Goal: Communication & Community: Answer question/provide support

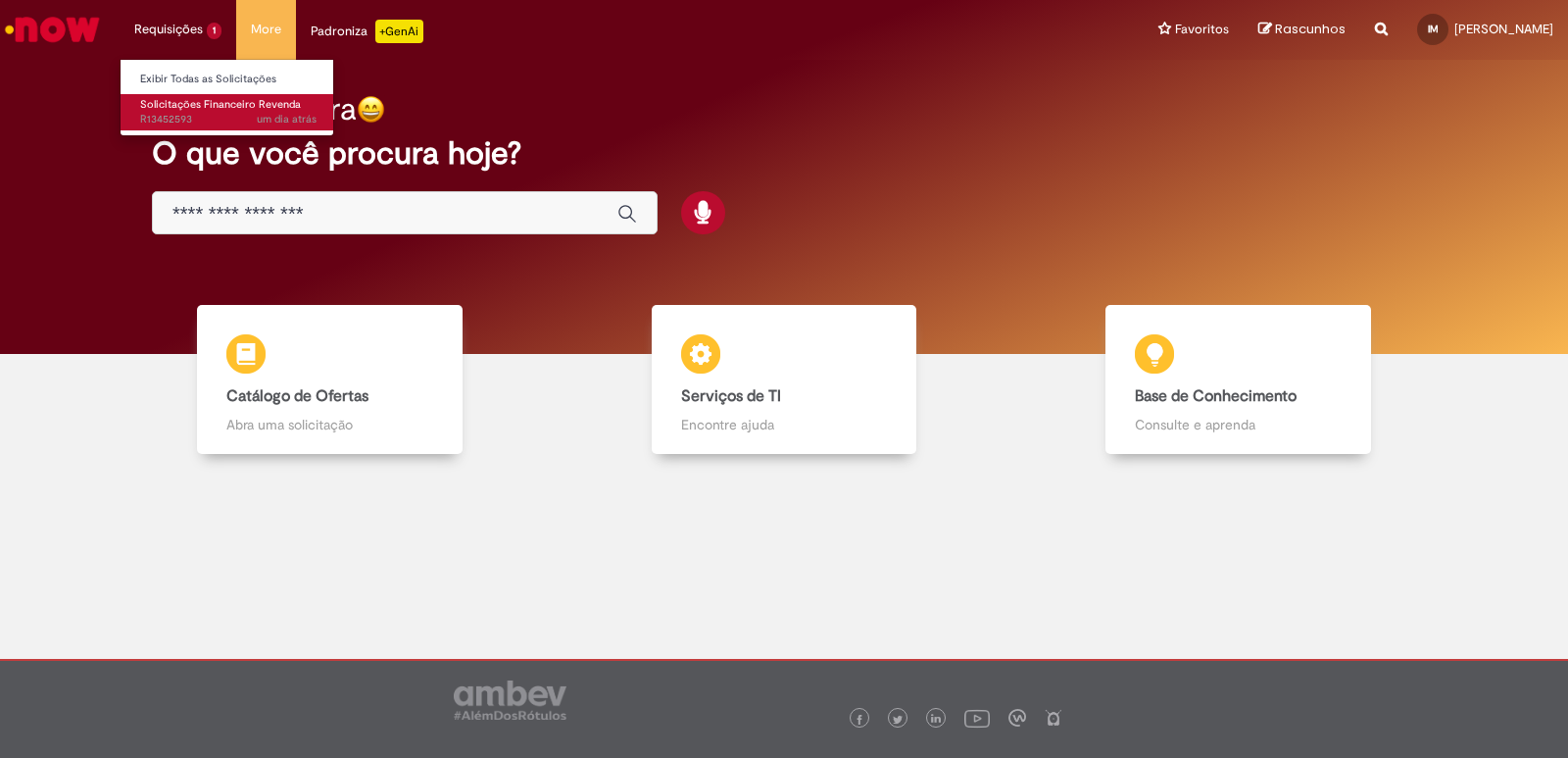
click at [180, 117] on span "um dia atrás um dia atrás R13452593" at bounding box center [229, 120] width 177 height 16
click at [179, 112] on span "um dia atrás um dia atrás R13452593" at bounding box center [229, 120] width 177 height 16
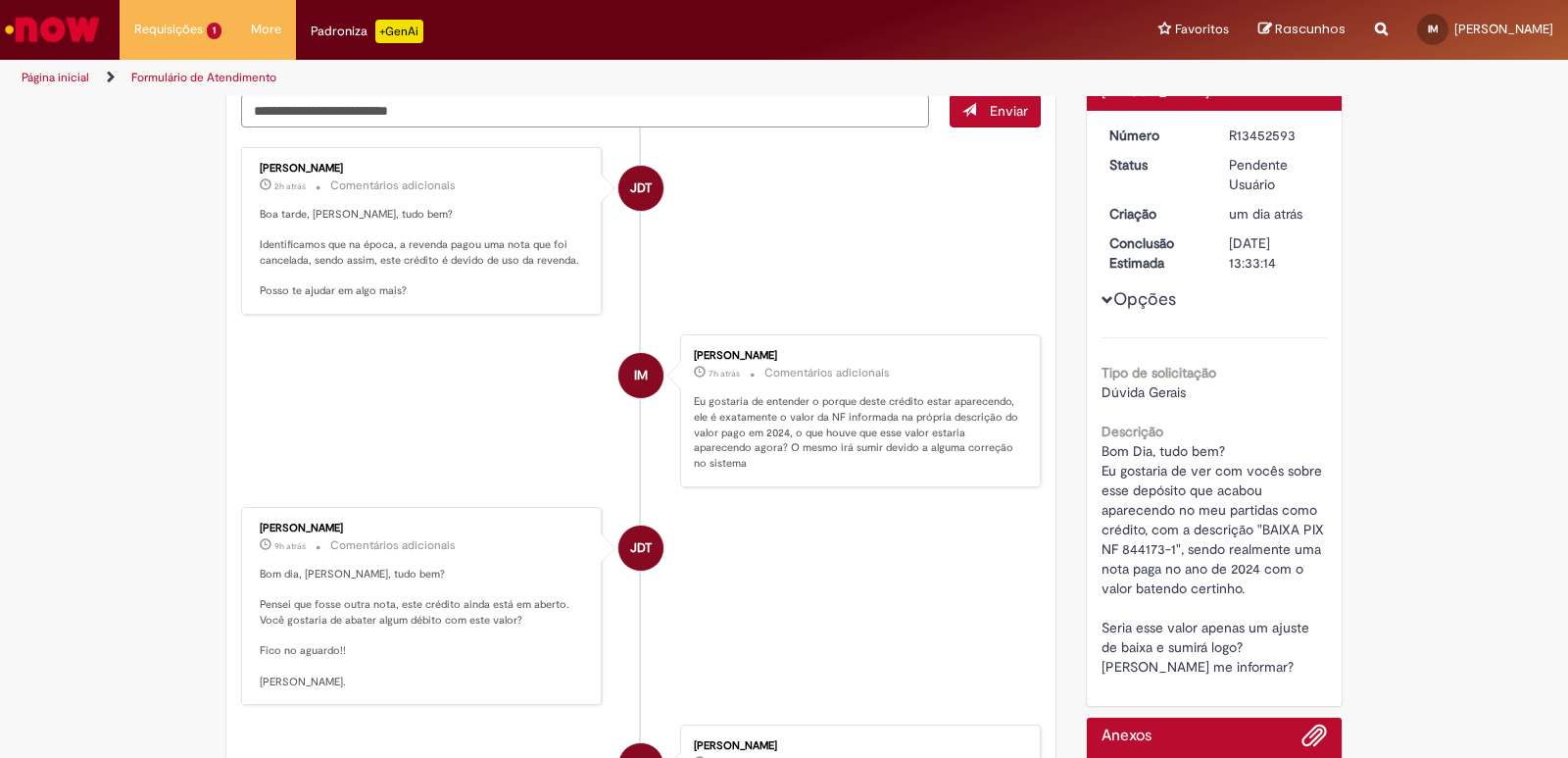
scroll to position [392, 0]
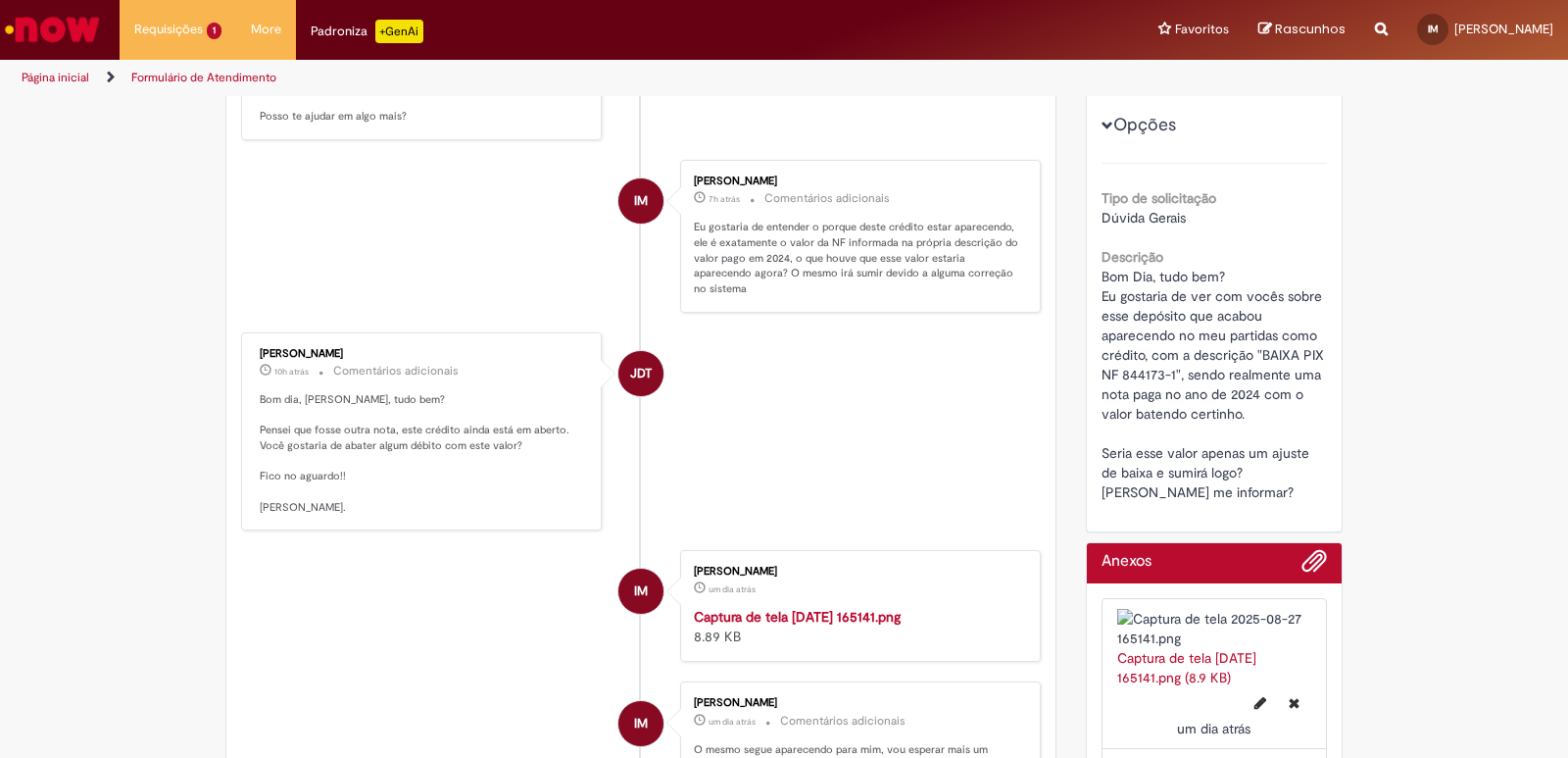
click at [869, 411] on li "JDT [PERSON_NAME] 10h atrás 10 horas atrás Comentários adicionais Bom dia, [PER…" at bounding box center [641, 432] width 800 height 199
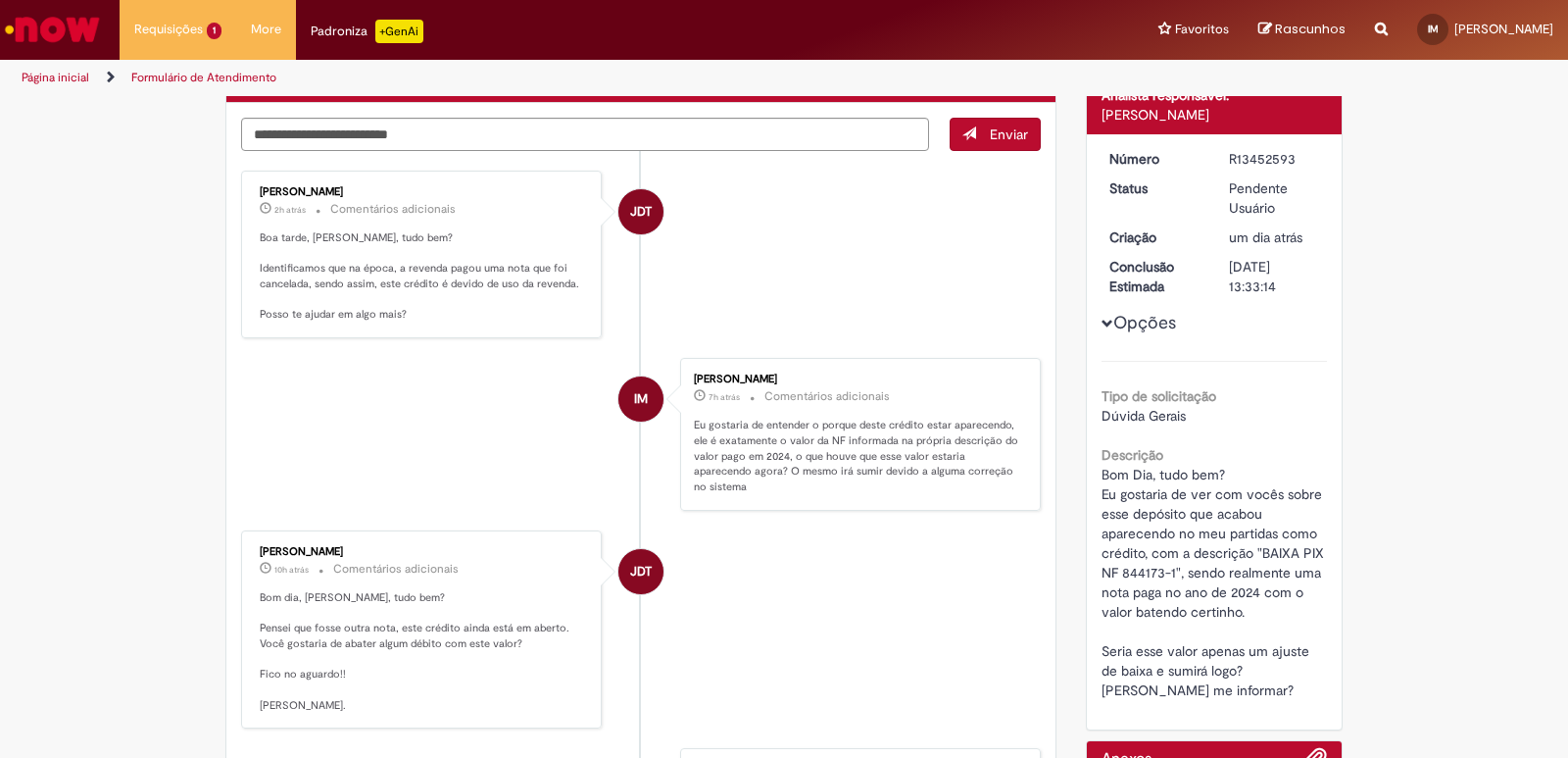
scroll to position [0, 0]
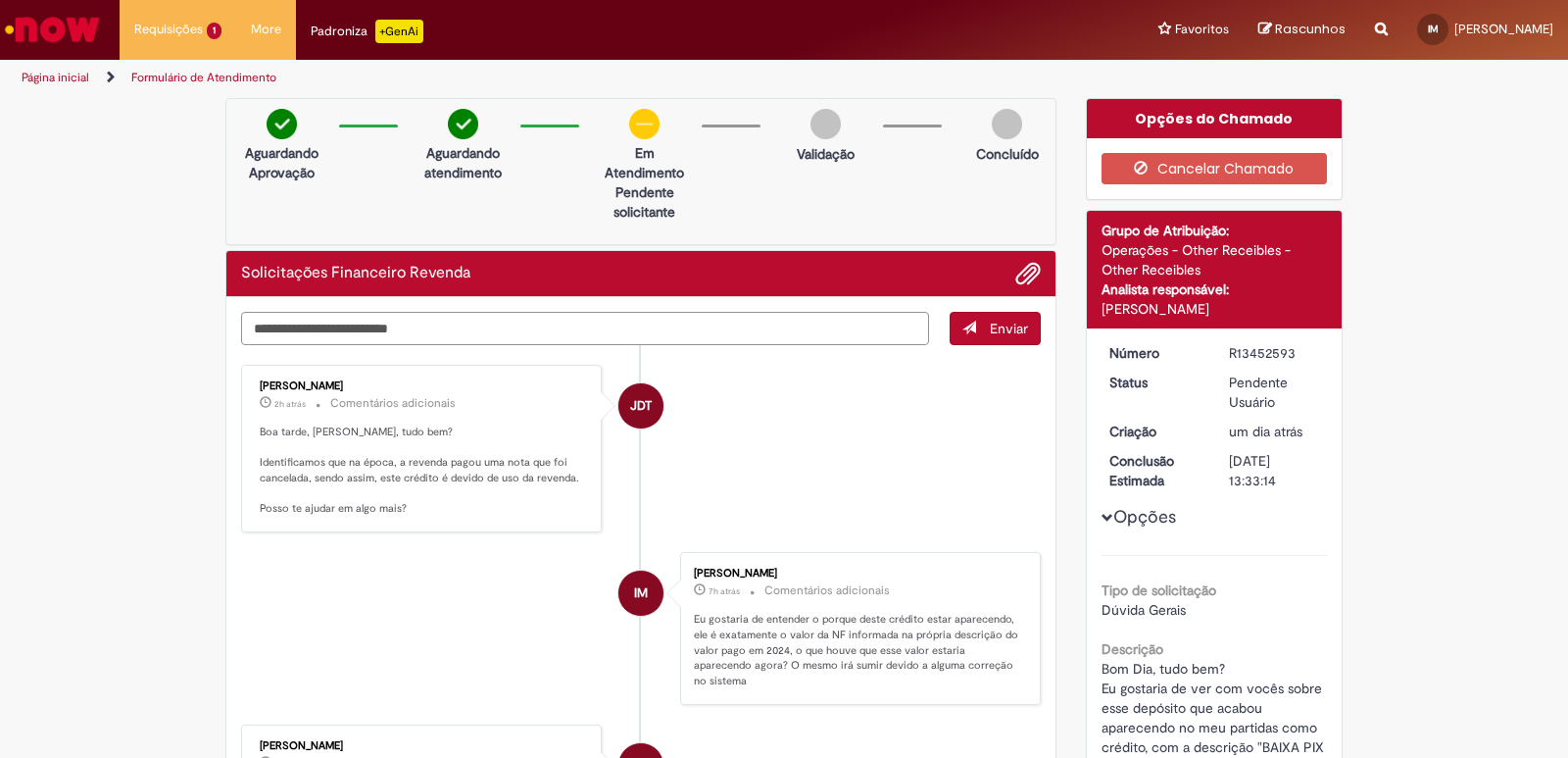
click at [485, 332] on textarea "Digite sua mensagem aqui..." at bounding box center [585, 329] width 688 height 33
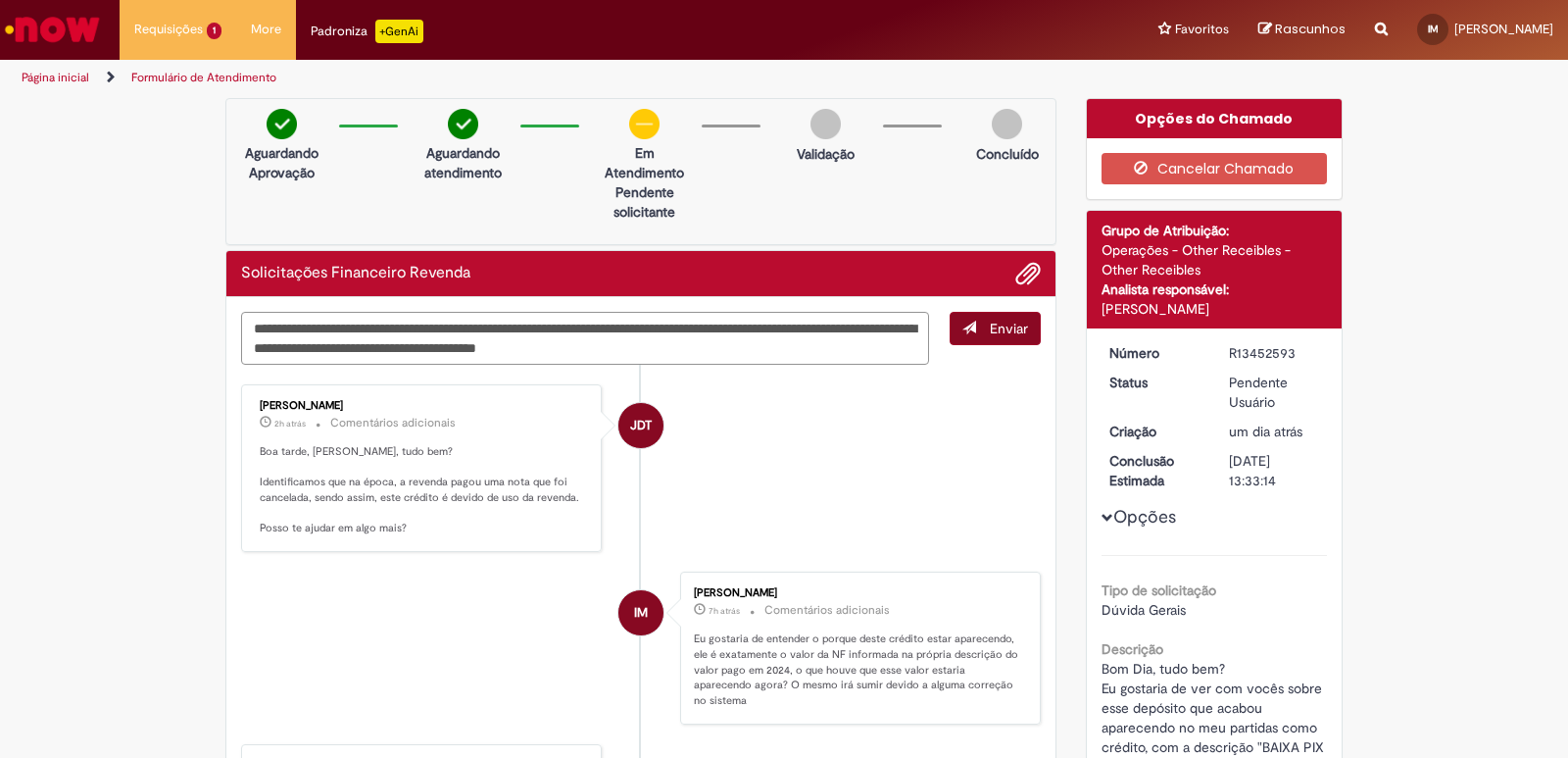
type textarea "**********"
click at [961, 338] on button "Enviar" at bounding box center [995, 329] width 91 height 33
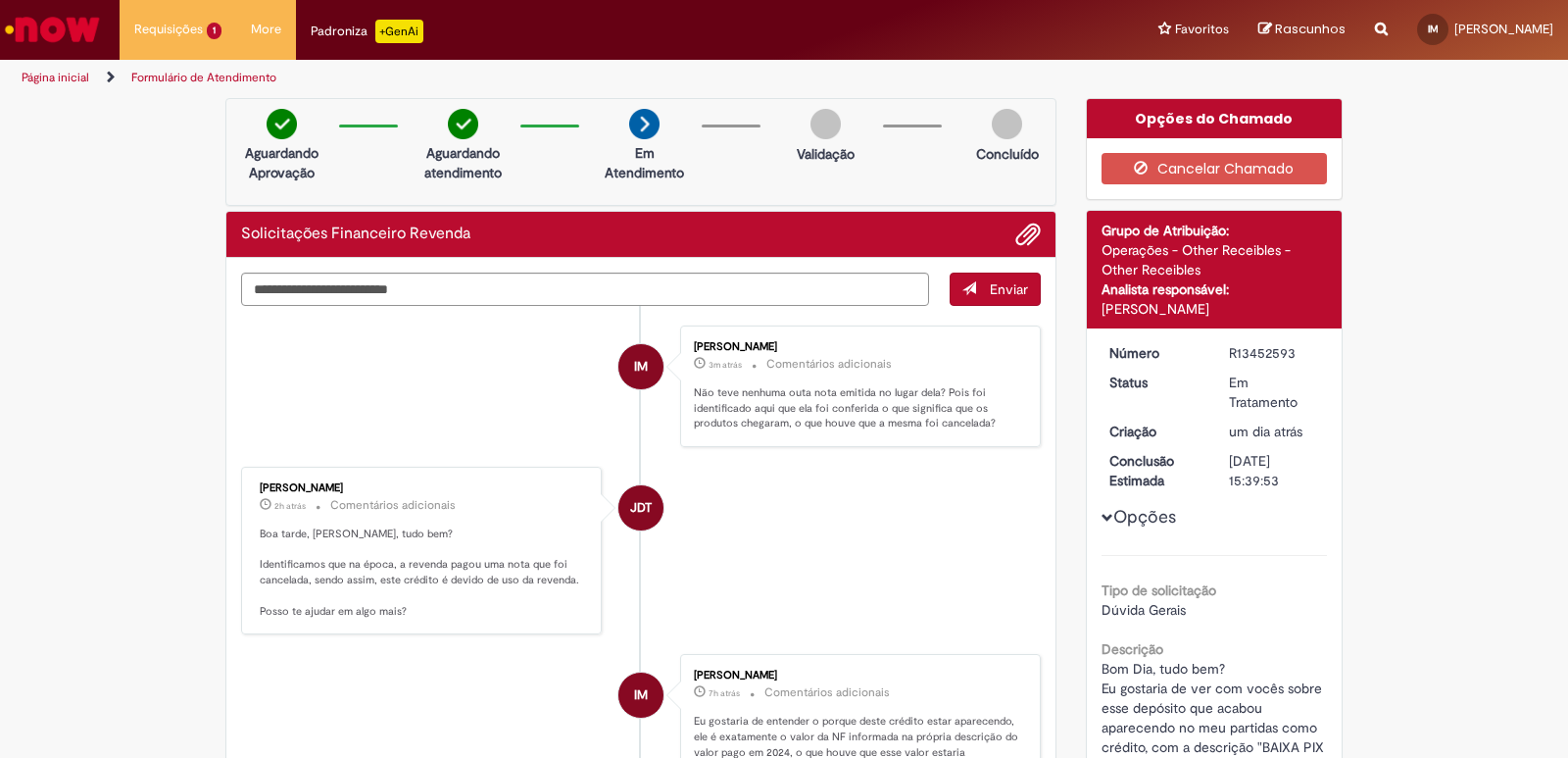
click at [840, 522] on li "JDT [PERSON_NAME] 2h atrás 2 horas atrás Comentários adicionais Boa tarde, [PER…" at bounding box center [641, 550] width 800 height 168
